Goal: Information Seeking & Learning: Learn about a topic

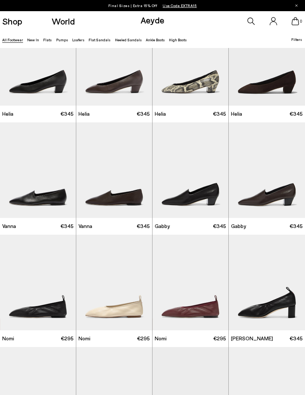
scroll to position [824, 0]
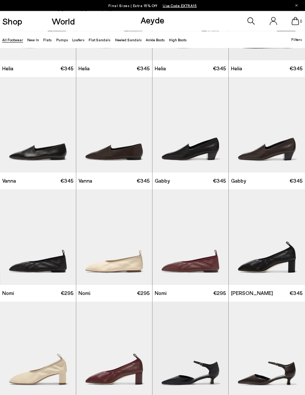
scroll to position [870, 0]
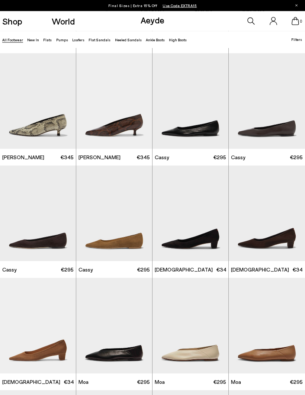
scroll to position [1567, 0]
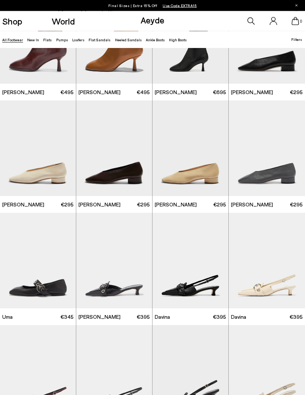
scroll to position [2306, 0]
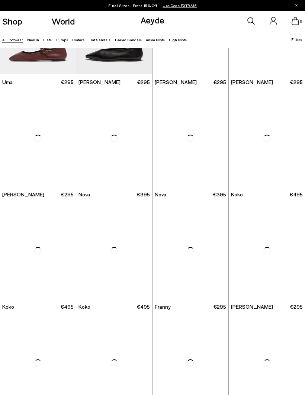
scroll to position [3551, 0]
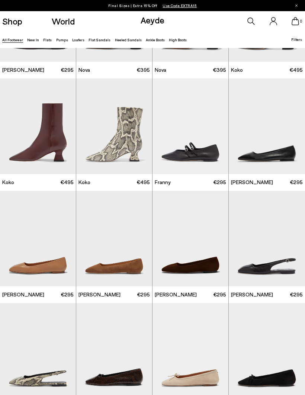
scroll to position [3687, 0]
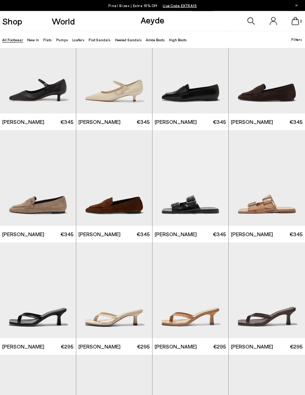
scroll to position [4522, 0]
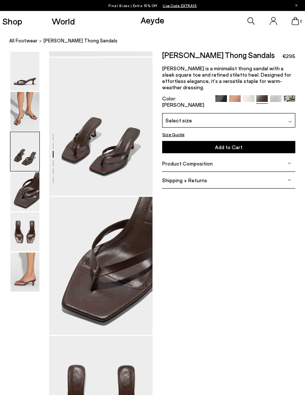
scroll to position [268, 0]
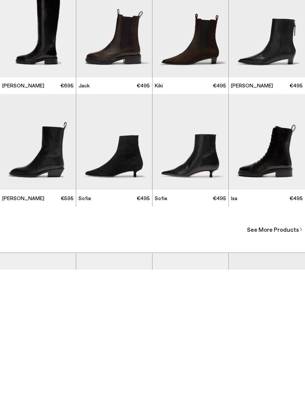
scroll to position [522, 0]
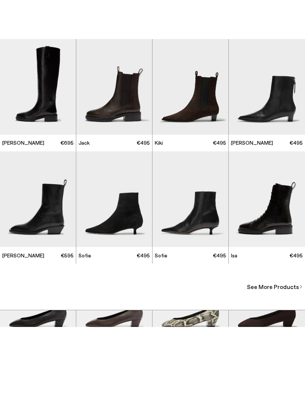
type input "*****"
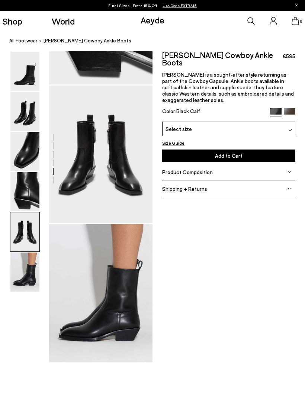
scroll to position [504, 0]
